Goal: Information Seeking & Learning: Learn about a topic

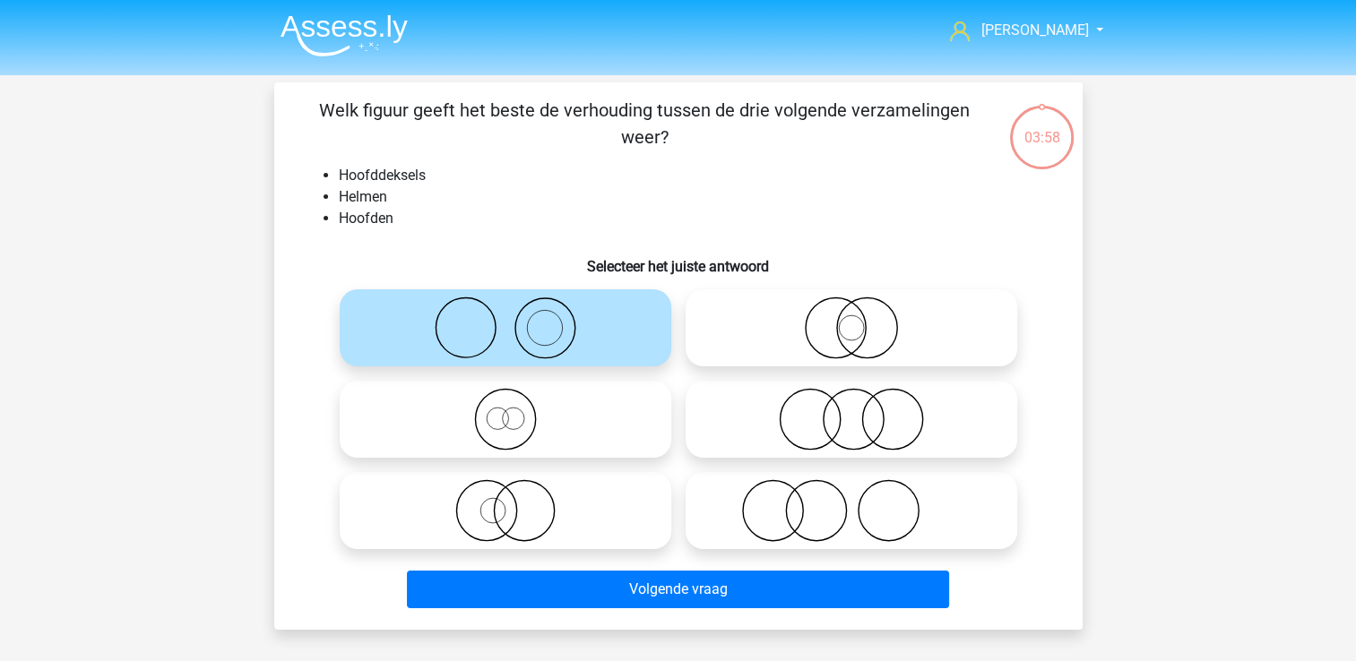
click at [363, 27] on img at bounding box center [343, 35] width 127 height 42
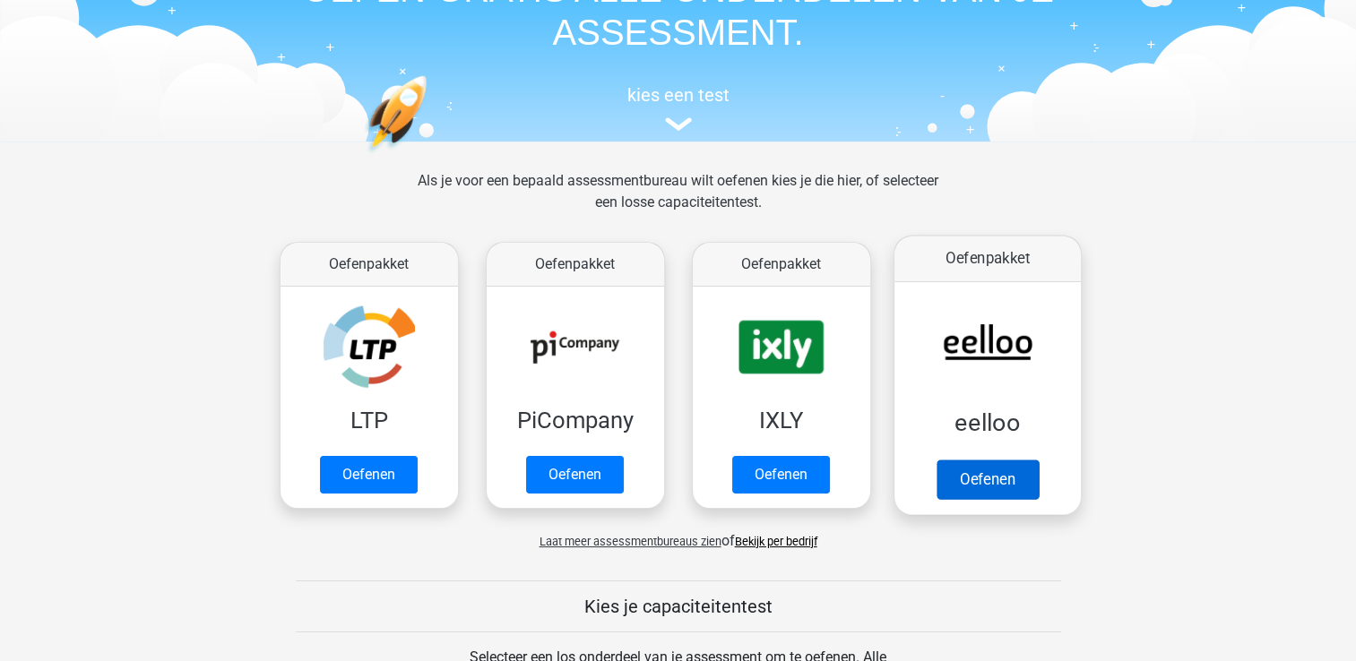
scroll to position [269, 0]
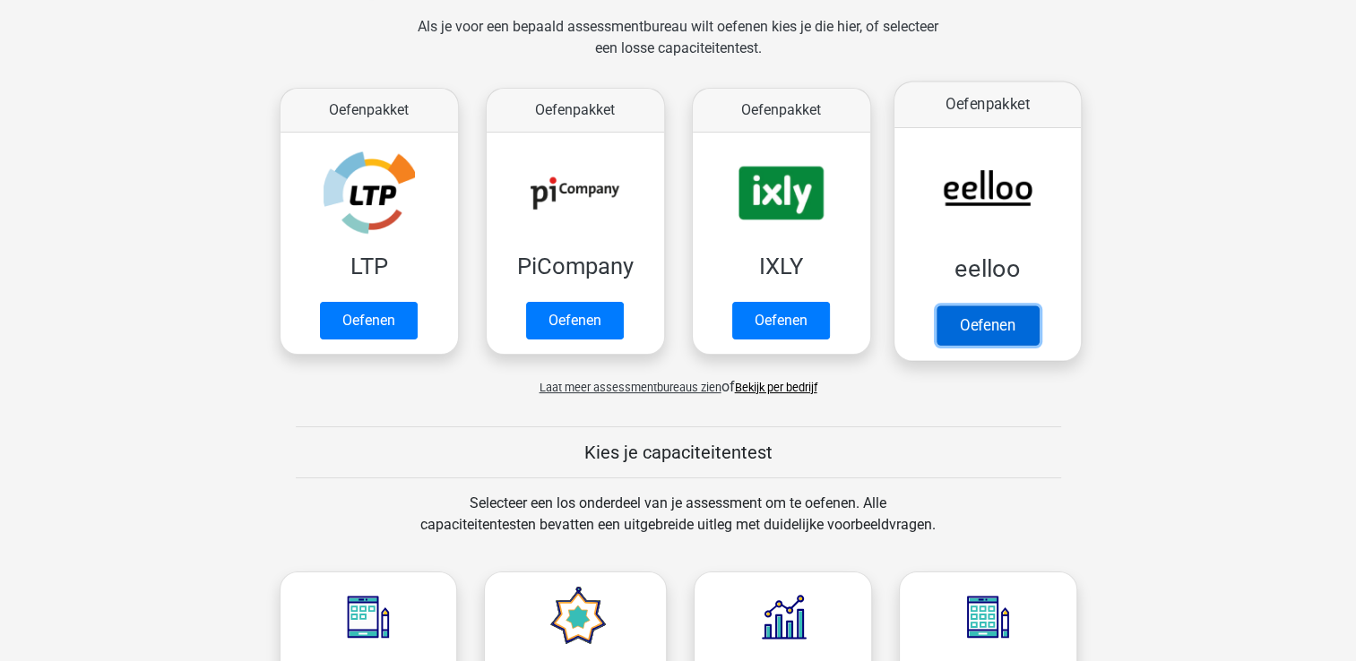
click at [978, 306] on link "Oefenen" at bounding box center [986, 325] width 102 height 39
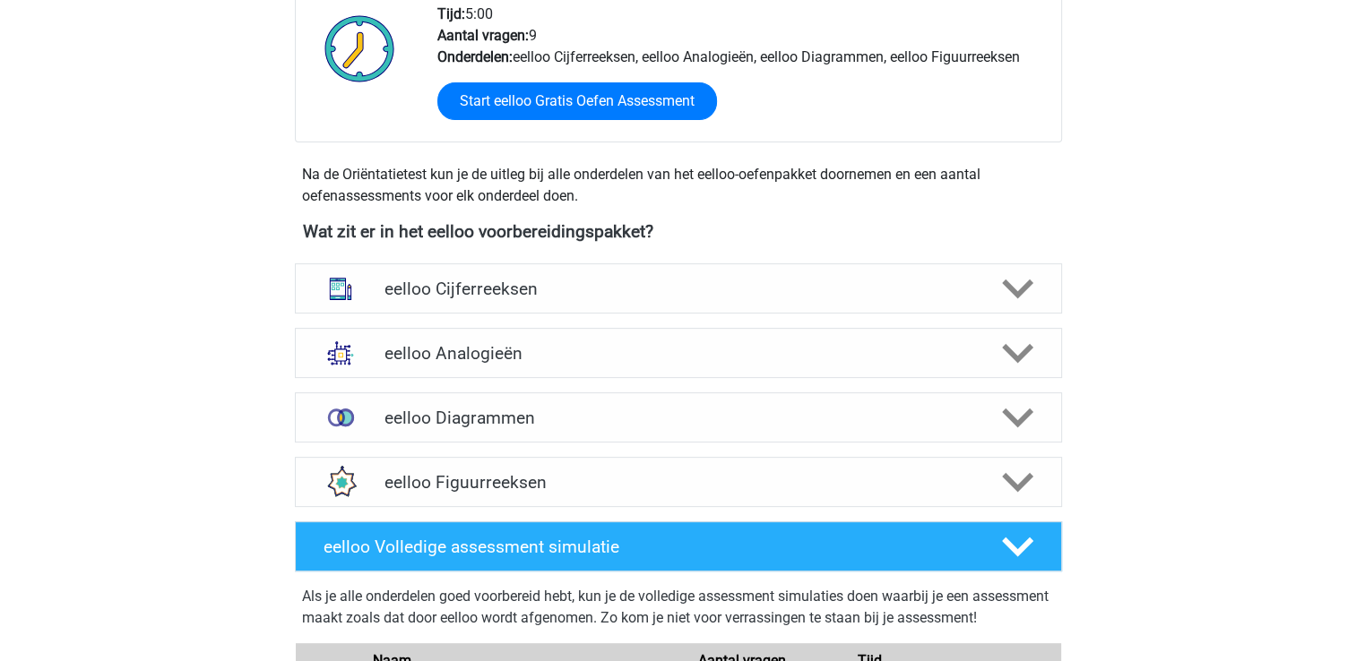
scroll to position [627, 0]
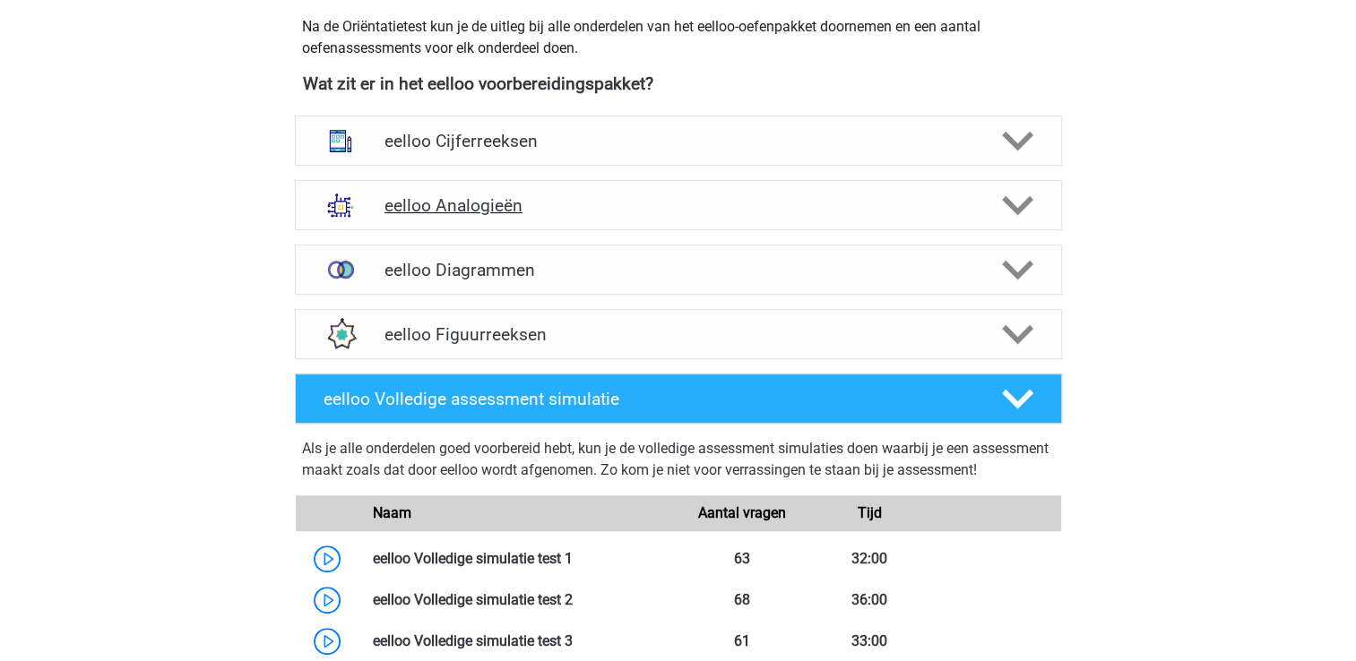
click at [509, 210] on h4 "eelloo Analogieën" at bounding box center [677, 205] width 587 height 21
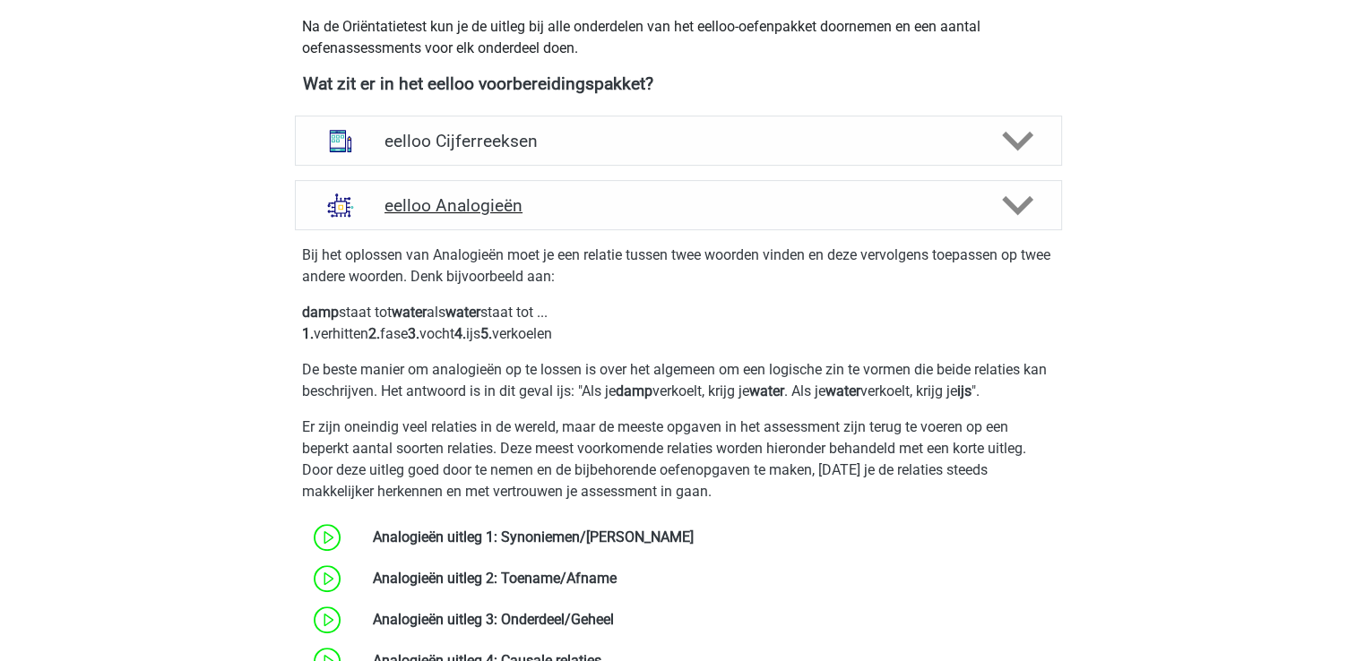
click at [509, 210] on h4 "eelloo Analogieën" at bounding box center [677, 205] width 587 height 21
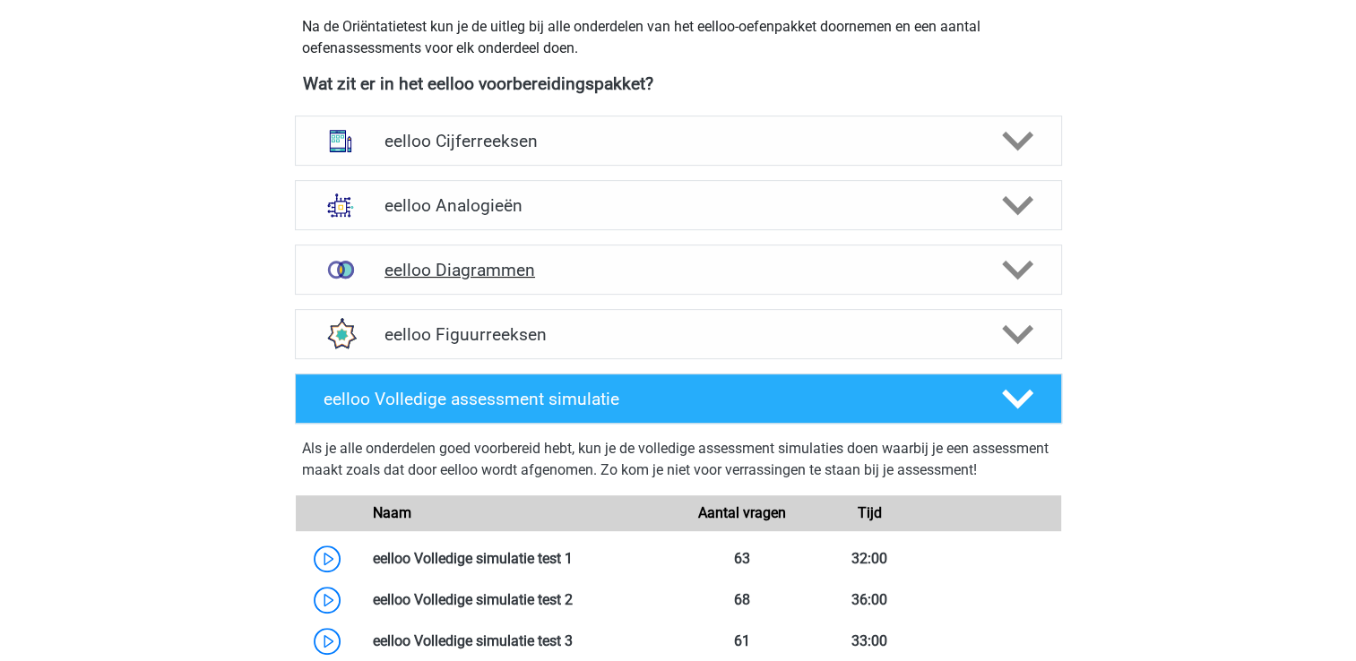
click at [537, 272] on h4 "eelloo Diagrammen" at bounding box center [677, 270] width 587 height 21
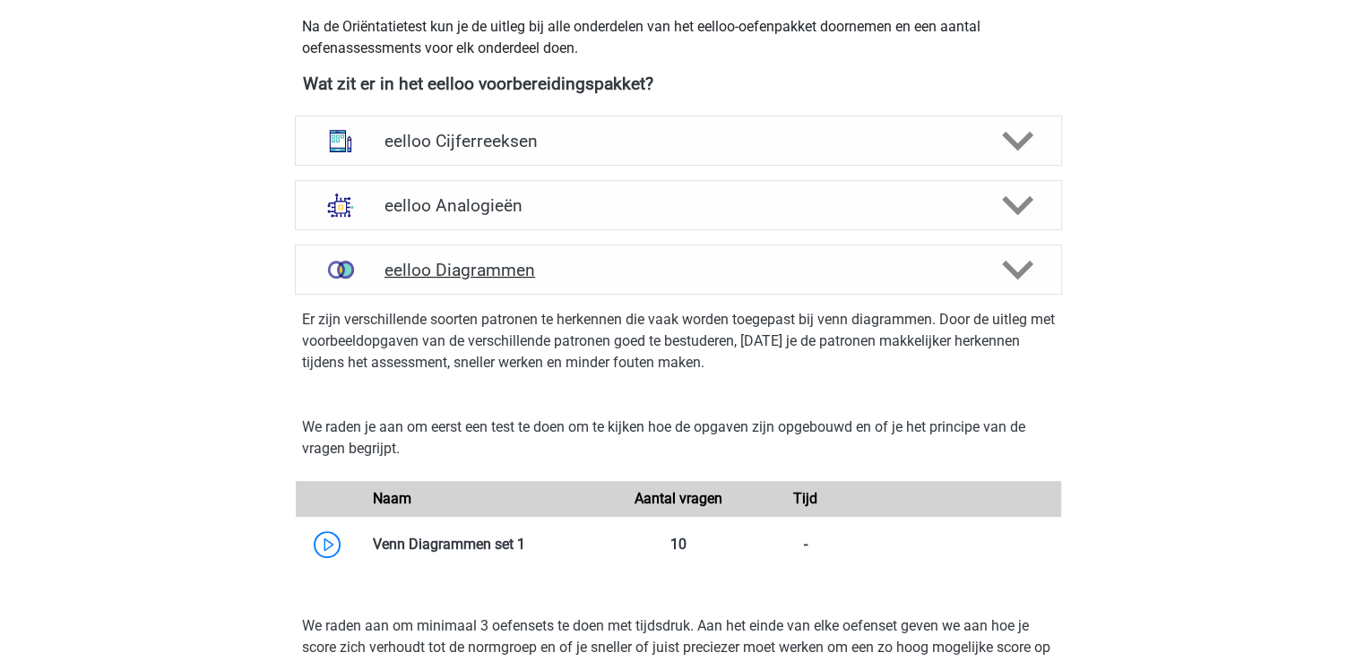
click at [533, 265] on h4 "eelloo Diagrammen" at bounding box center [677, 270] width 587 height 21
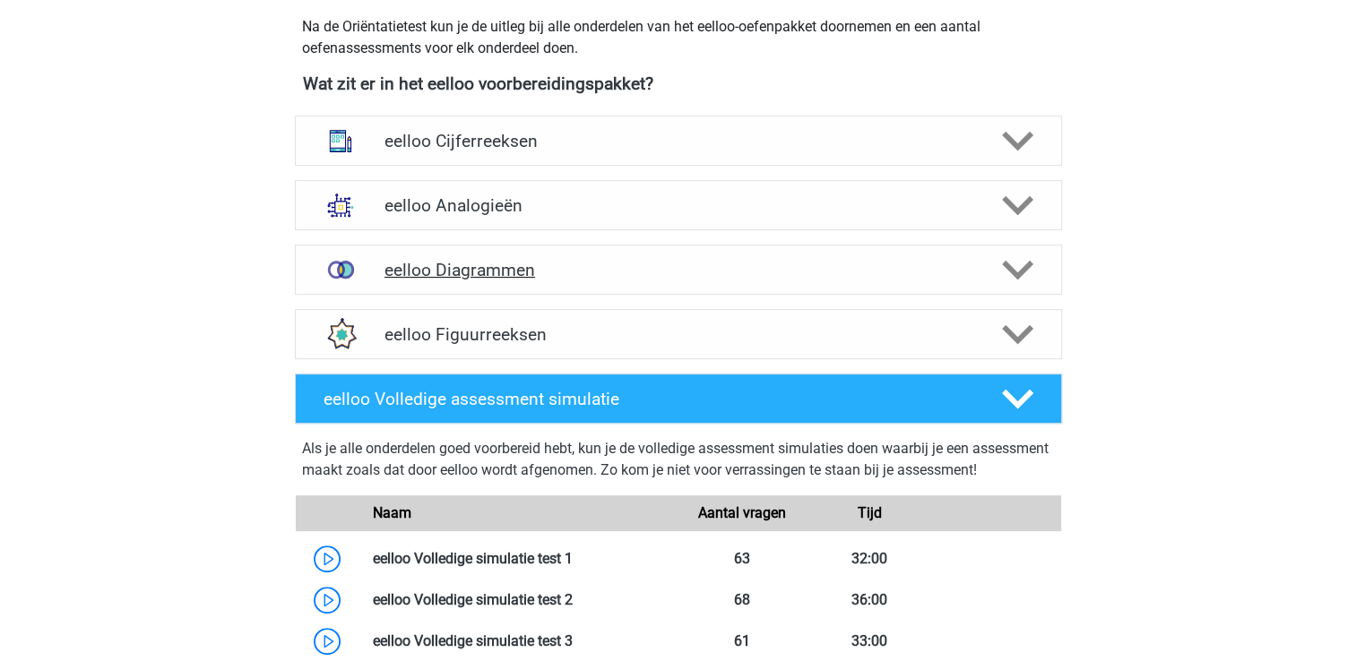
click at [536, 270] on h4 "eelloo Diagrammen" at bounding box center [677, 270] width 587 height 21
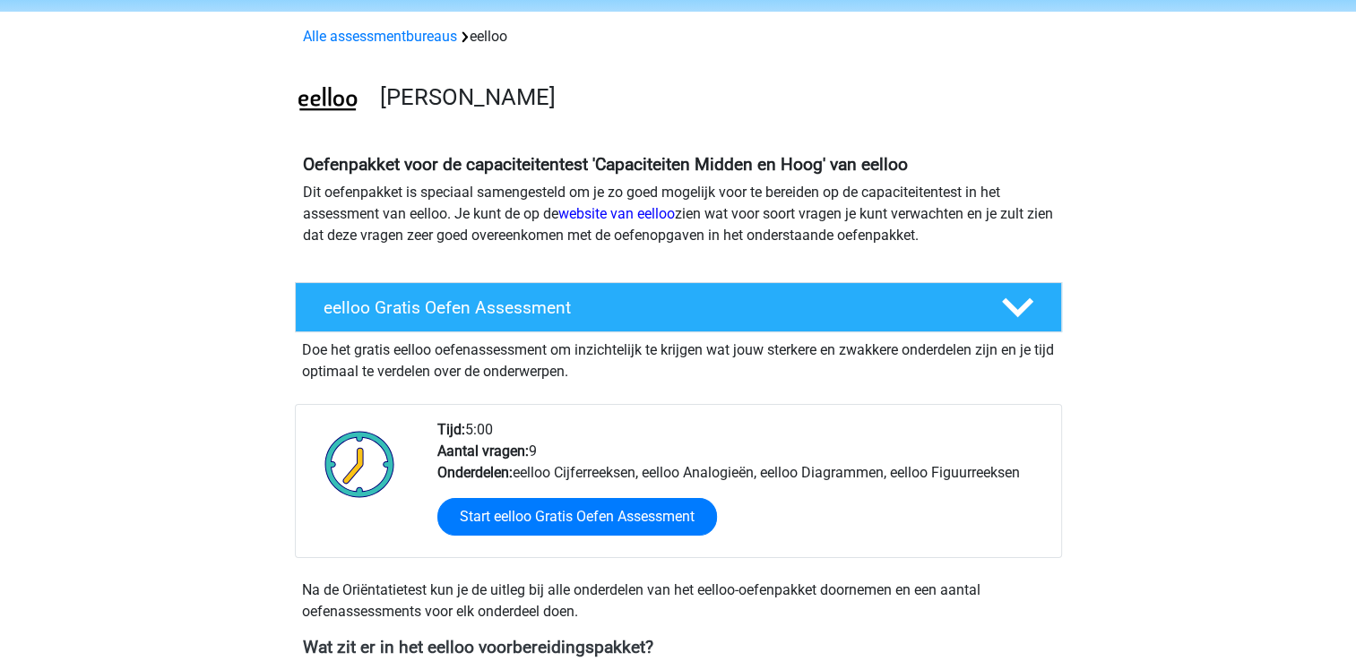
scroll to position [0, 0]
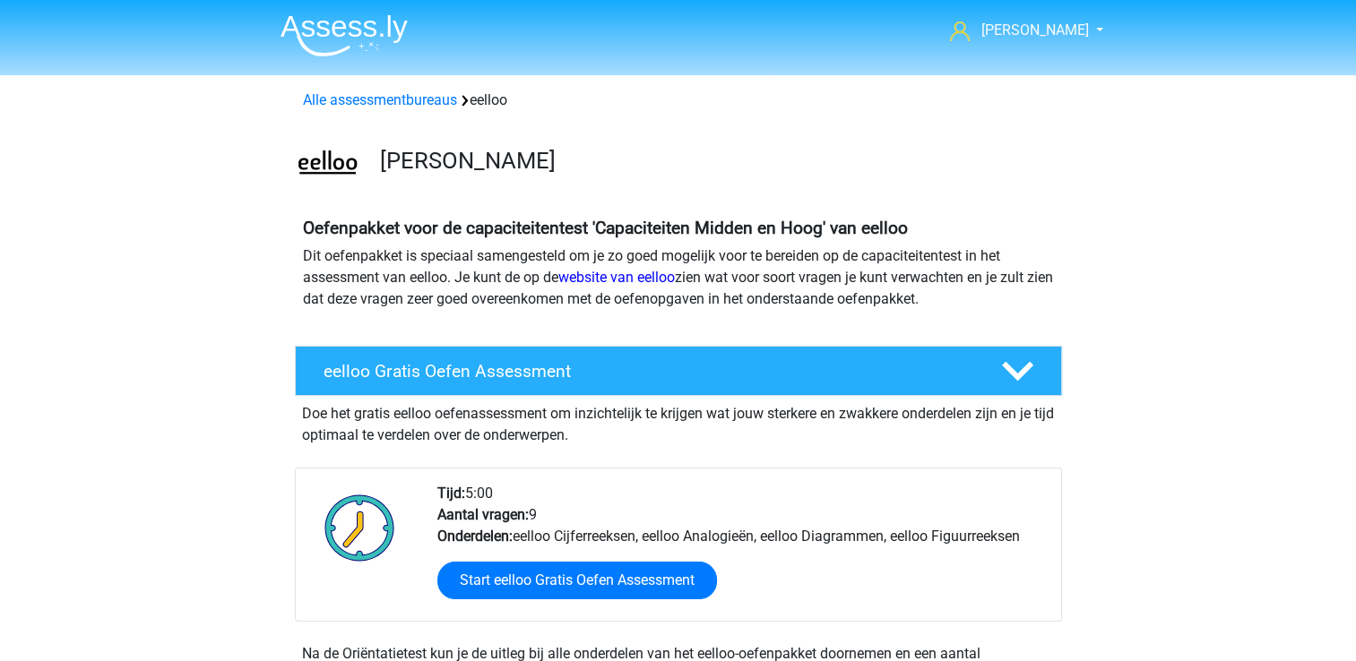
click at [336, 160] on img at bounding box center [328, 165] width 64 height 64
click at [341, 167] on img at bounding box center [328, 165] width 64 height 64
click at [420, 101] on link "Alle assessmentbureaus" at bounding box center [380, 99] width 154 height 17
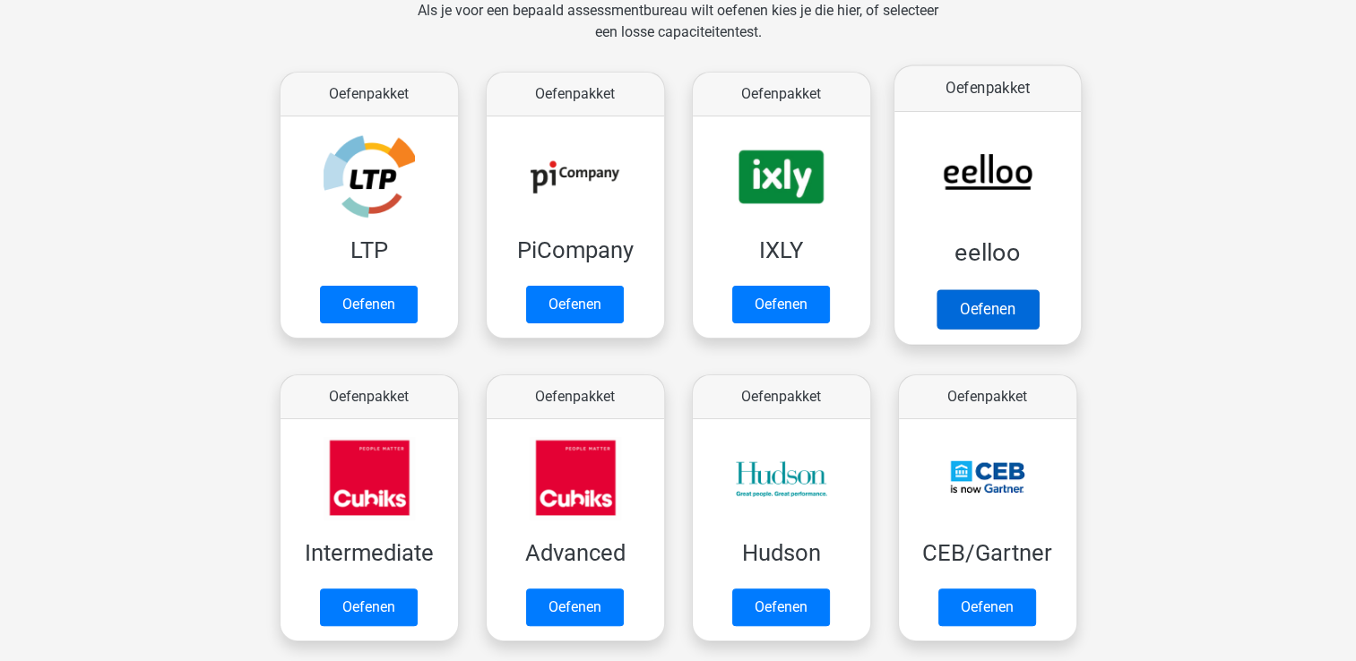
scroll to position [285, 0]
click at [1014, 289] on link "Oefenen" at bounding box center [986, 308] width 102 height 39
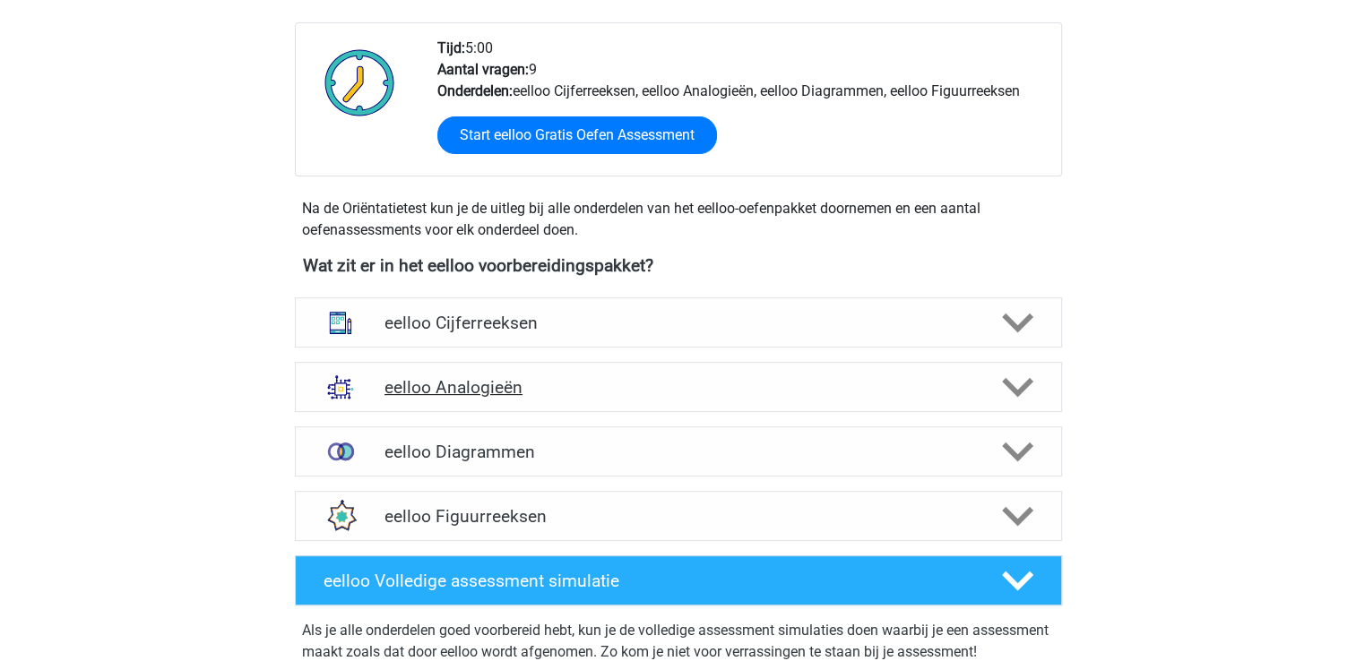
scroll to position [627, 0]
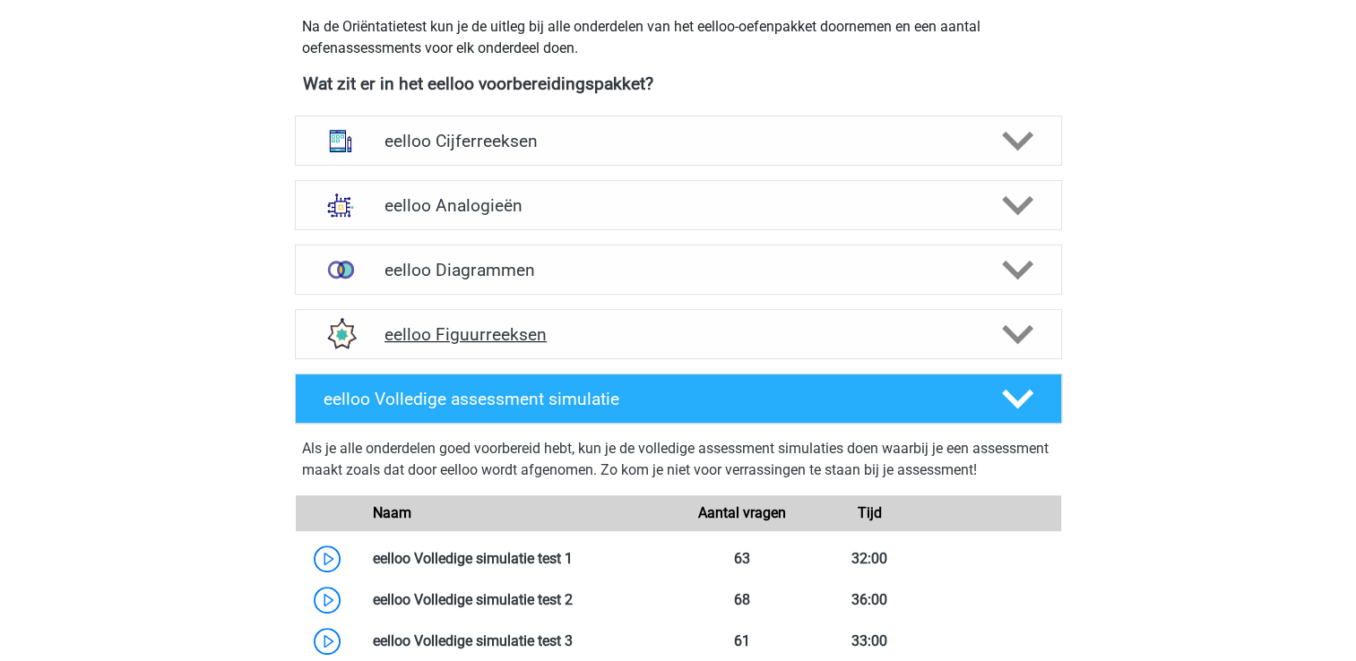
click at [515, 337] on h4 "eelloo Figuurreeksen" at bounding box center [677, 334] width 587 height 21
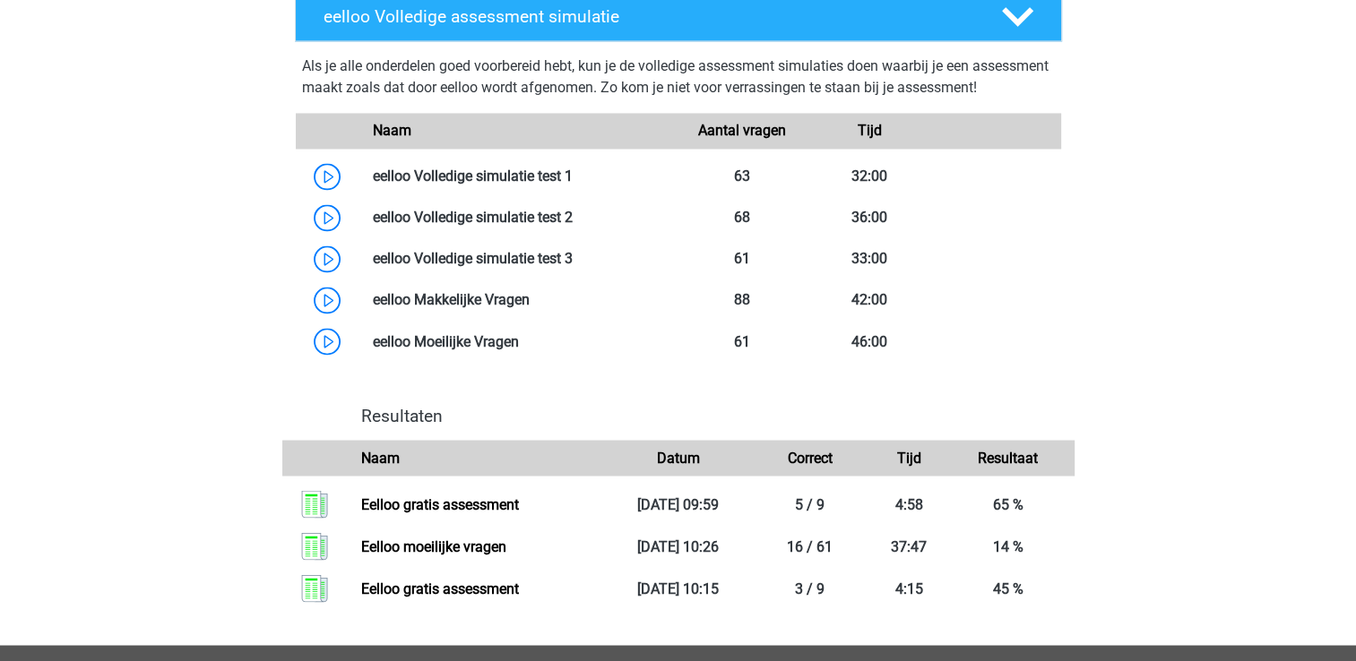
scroll to position [3046, 0]
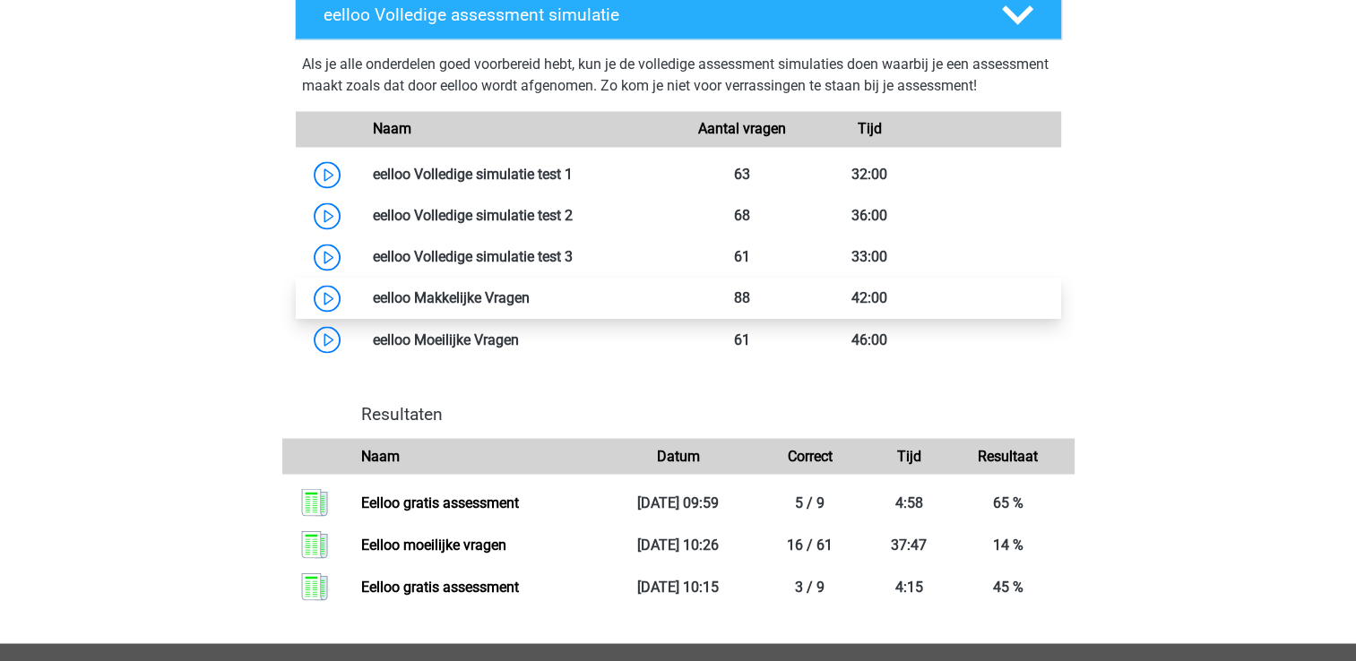
click at [530, 306] on link at bounding box center [530, 297] width 0 height 17
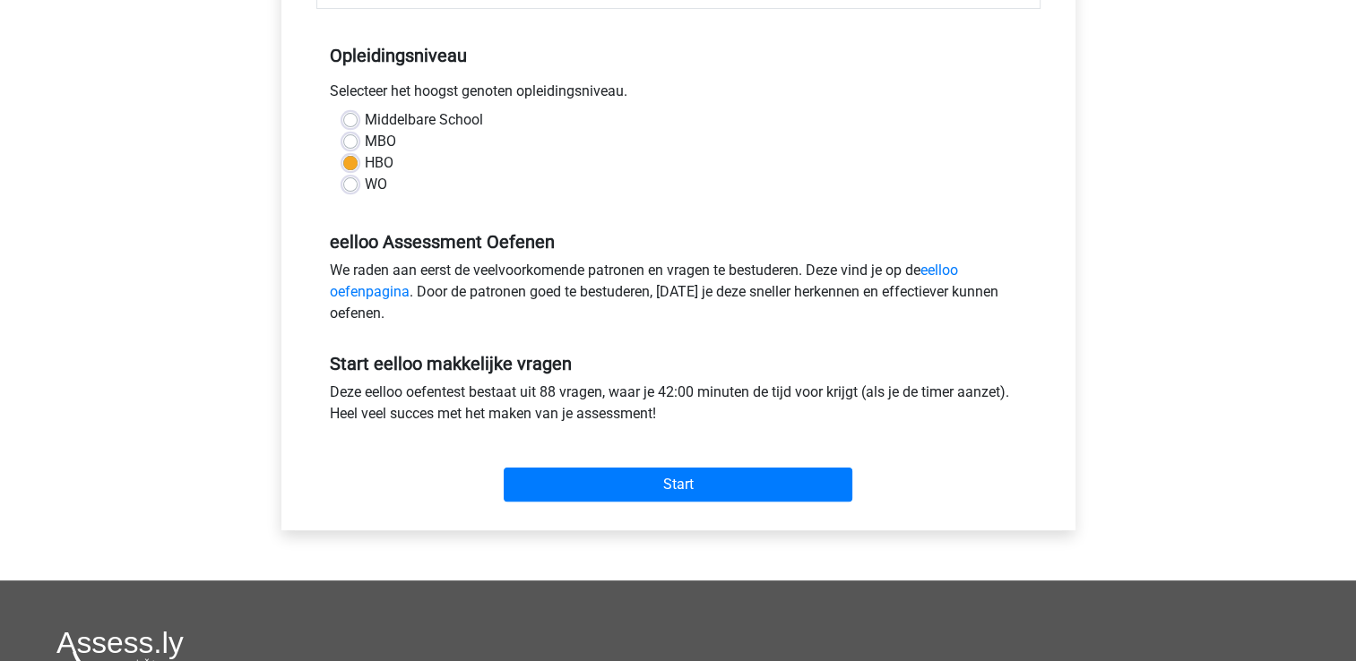
scroll to position [358, 0]
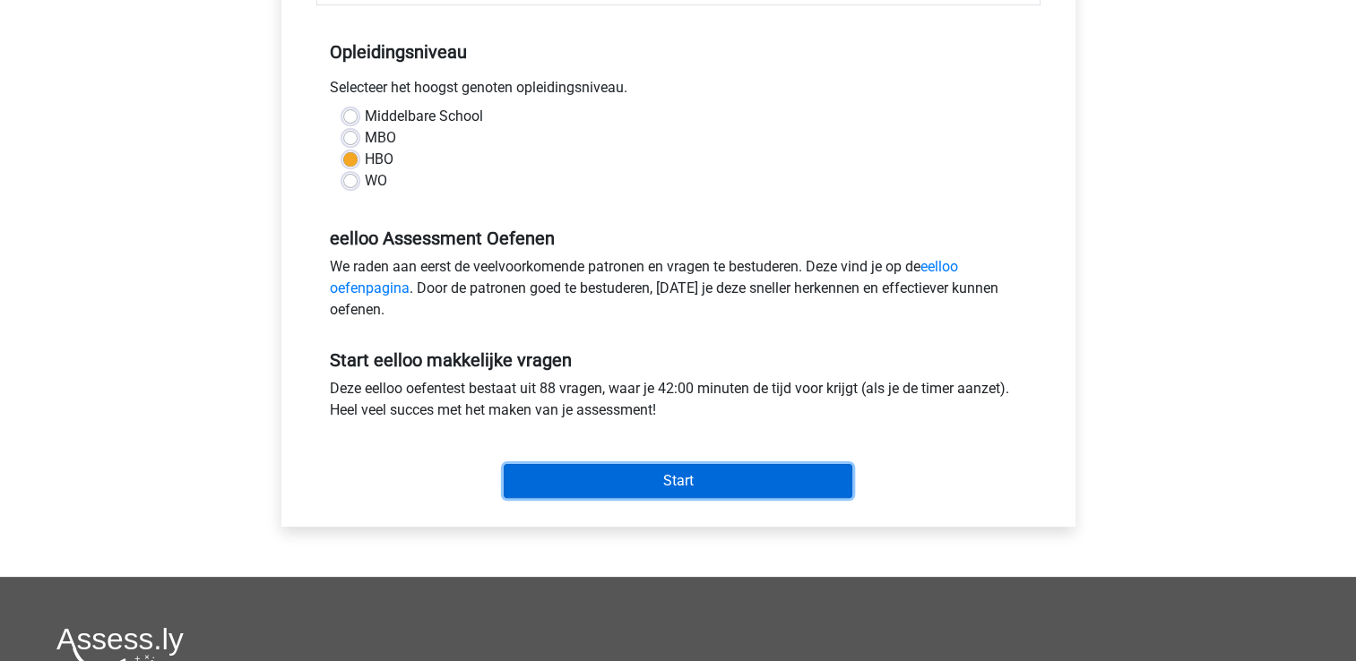
click at [719, 474] on input "Start" at bounding box center [678, 481] width 349 height 34
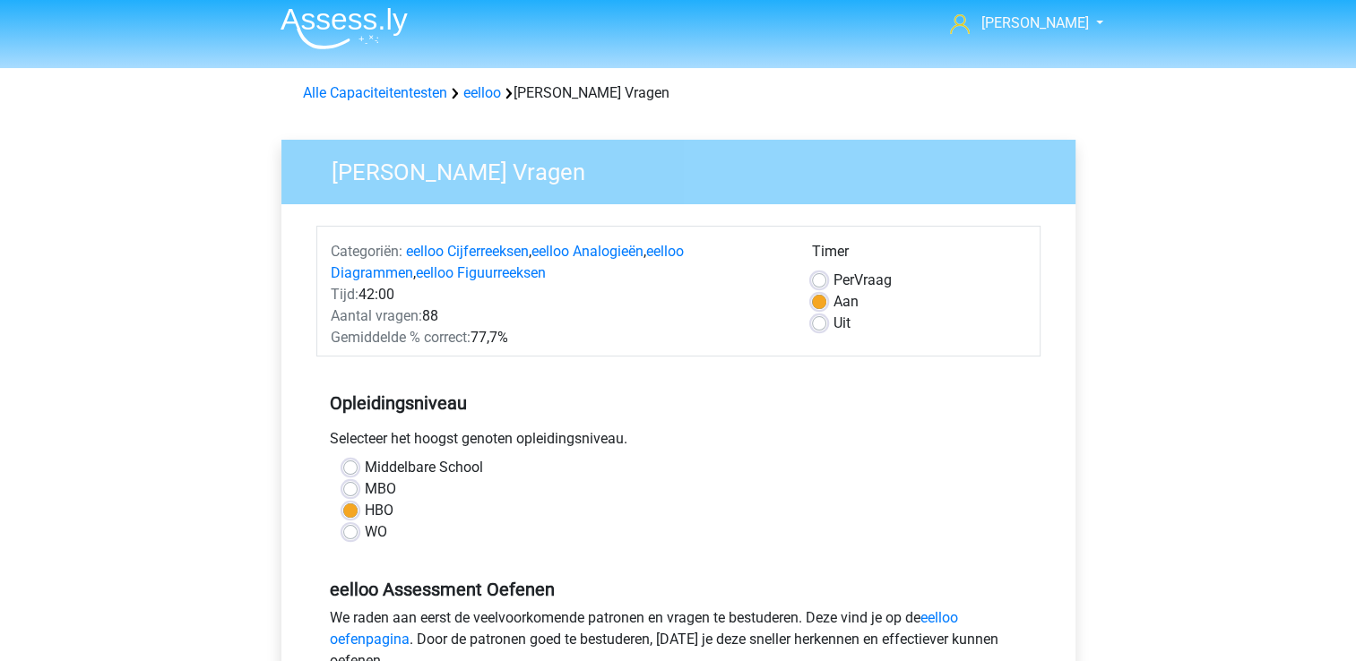
scroll to position [0, 0]
